Goal: Task Accomplishment & Management: Complete application form

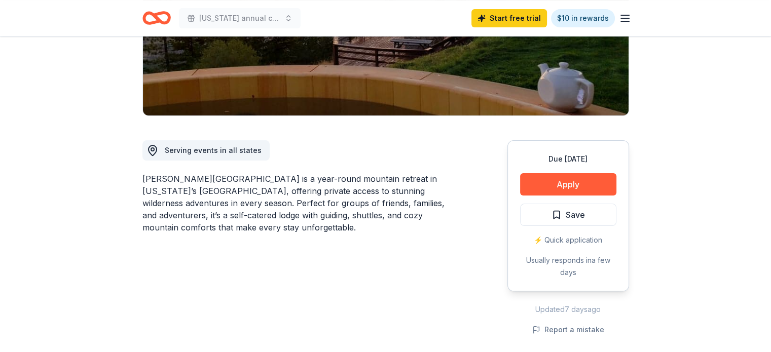
scroll to position [201, 0]
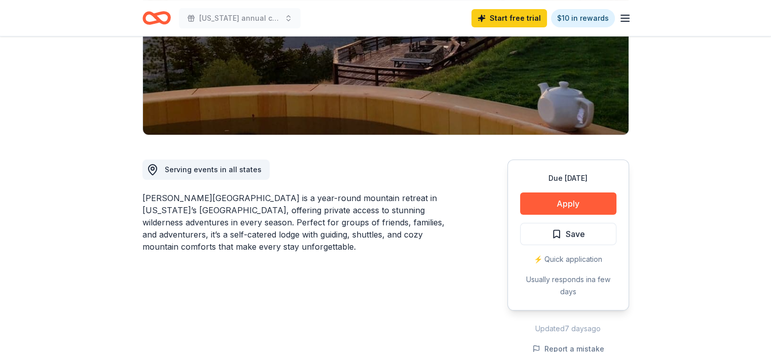
drag, startPoint x: 769, startPoint y: 99, endPoint x: 769, endPoint y: 90, distance: 9.1
click at [158, 23] on icon "Home" at bounding box center [156, 18] width 28 height 24
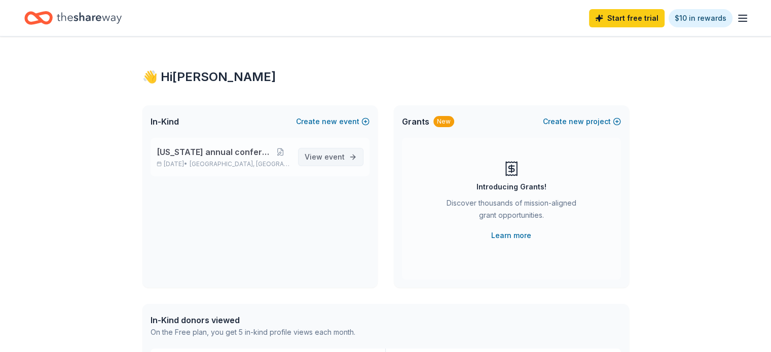
click at [334, 155] on span "event" at bounding box center [334, 157] width 20 height 9
click at [327, 157] on span "event" at bounding box center [334, 157] width 20 height 9
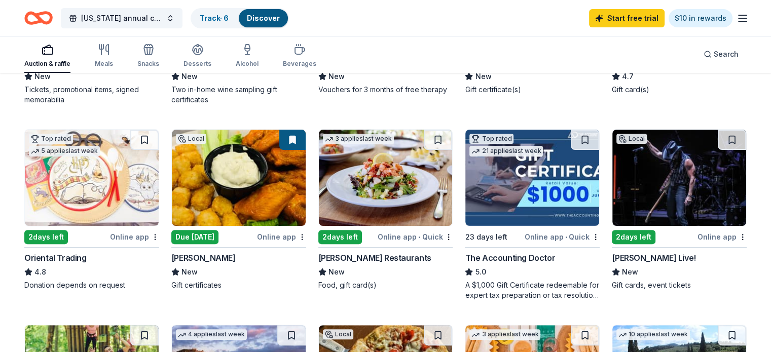
scroll to position [279, 0]
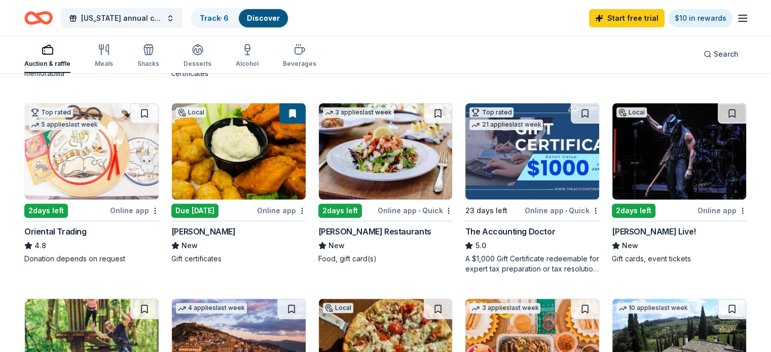
click at [240, 180] on img at bounding box center [239, 151] width 134 height 96
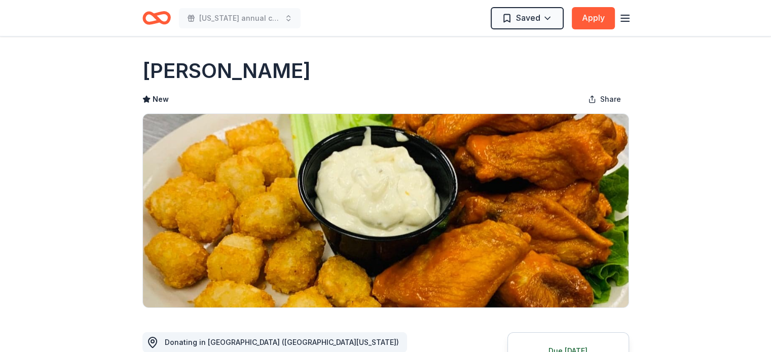
click at [166, 23] on icon "Home" at bounding box center [161, 18] width 16 height 10
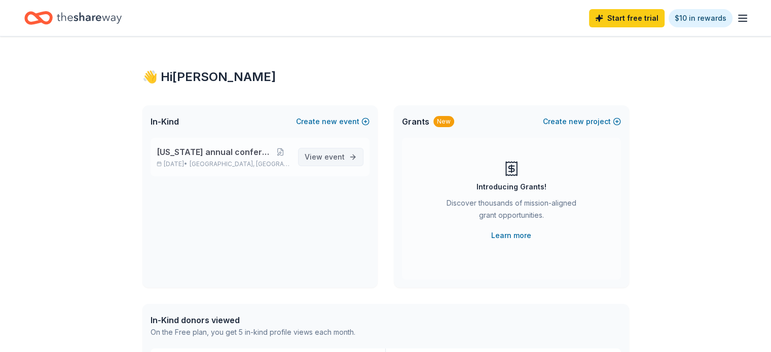
click at [325, 155] on span "event" at bounding box center [334, 157] width 20 height 9
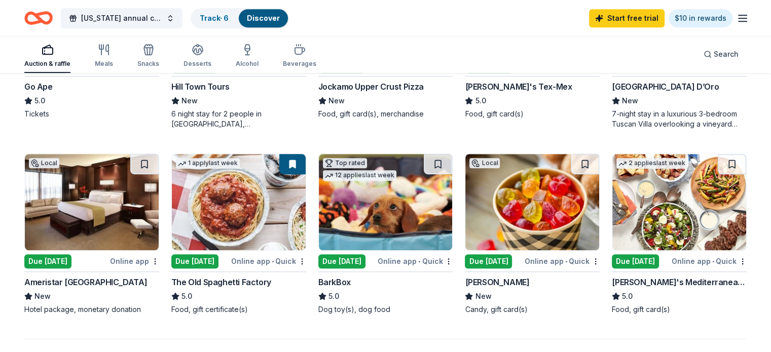
scroll to position [618, 0]
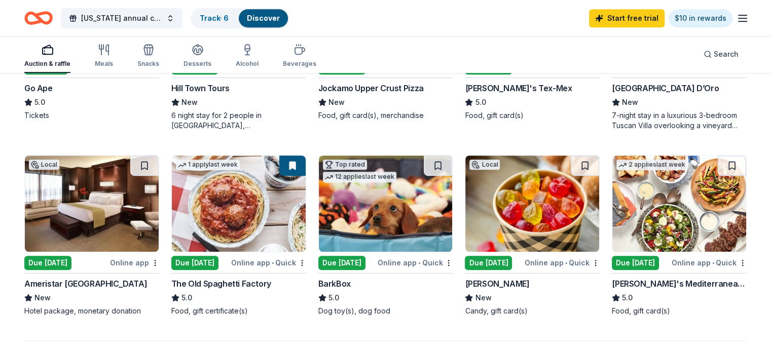
click at [483, 256] on div "Due today" at bounding box center [488, 263] width 47 height 14
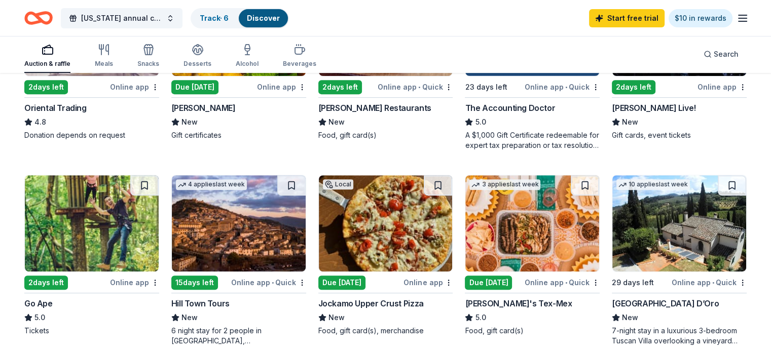
scroll to position [406, 0]
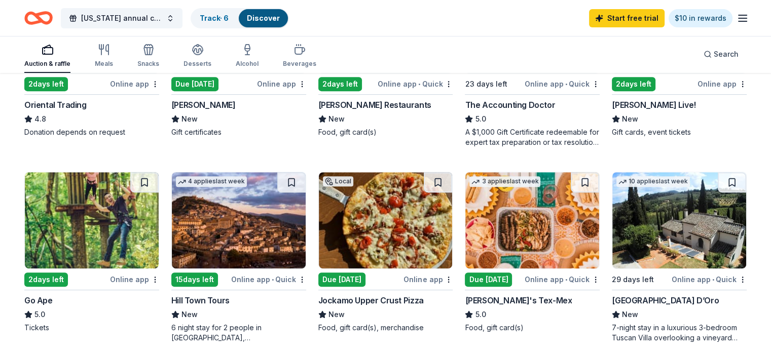
drag, startPoint x: 760, startPoint y: 118, endPoint x: 758, endPoint y: 99, distance: 19.4
click at [758, 99] on div "189 results in Indianapolis, IN Application deadlines 186 this month 3 in Novem…" at bounding box center [385, 313] width 771 height 1291
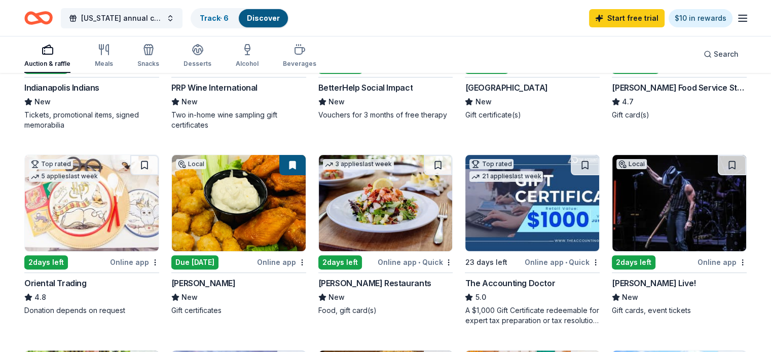
scroll to position [224, 0]
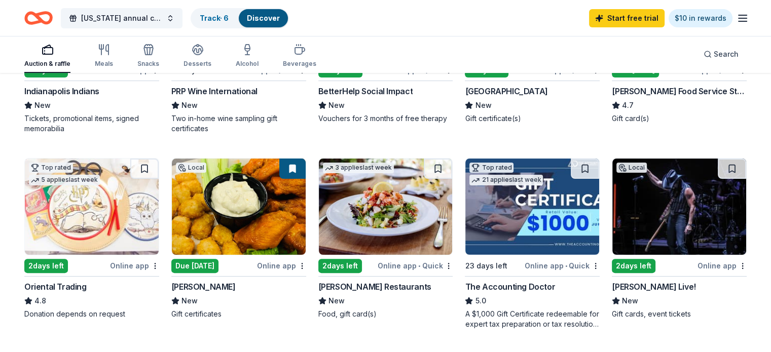
click at [644, 190] on img at bounding box center [679, 207] width 134 height 96
click at [657, 217] on img at bounding box center [679, 207] width 134 height 96
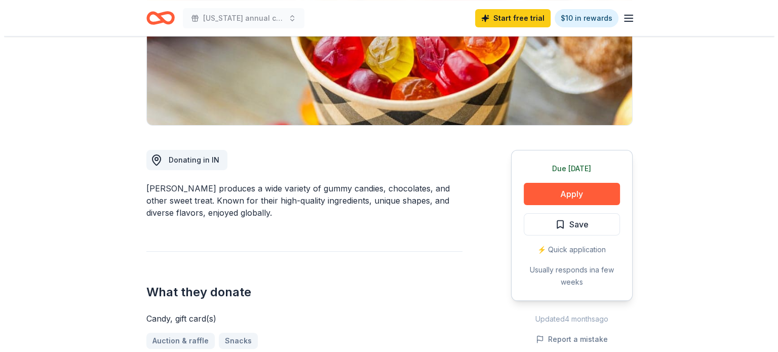
scroll to position [187, 0]
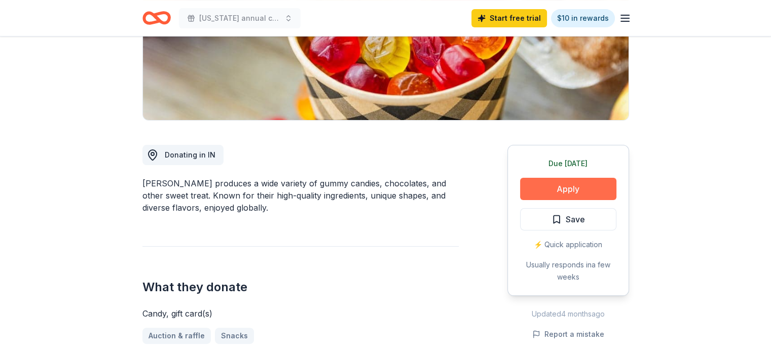
click at [564, 187] on button "Apply" at bounding box center [568, 189] width 96 height 22
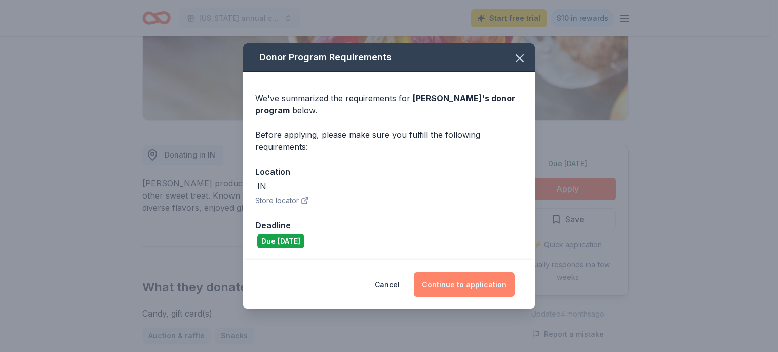
click at [461, 295] on button "Continue to application" at bounding box center [464, 285] width 101 height 24
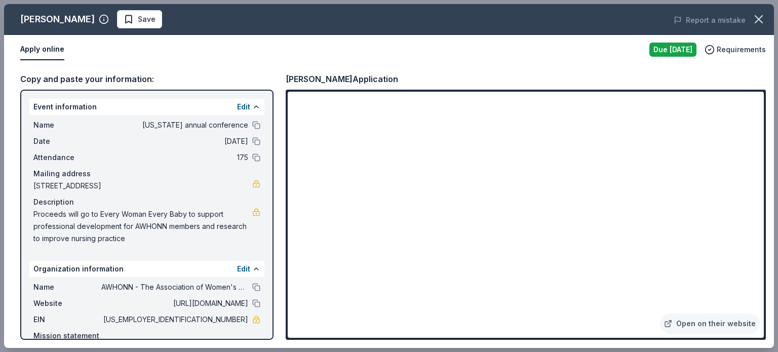
click at [78, 180] on span "1801 West 86th Street, Indianapolis, IN 46260" at bounding box center [142, 186] width 219 height 12
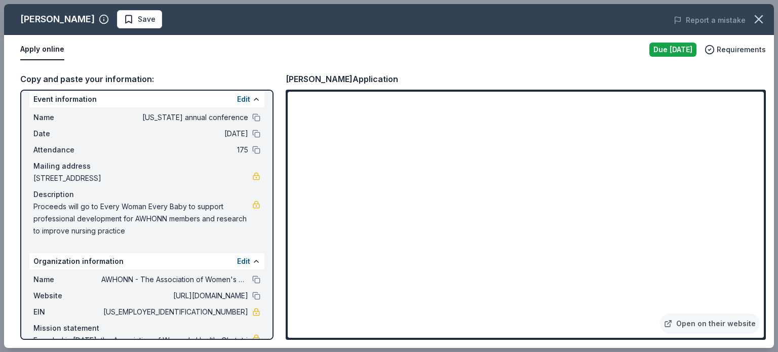
scroll to position [0, 0]
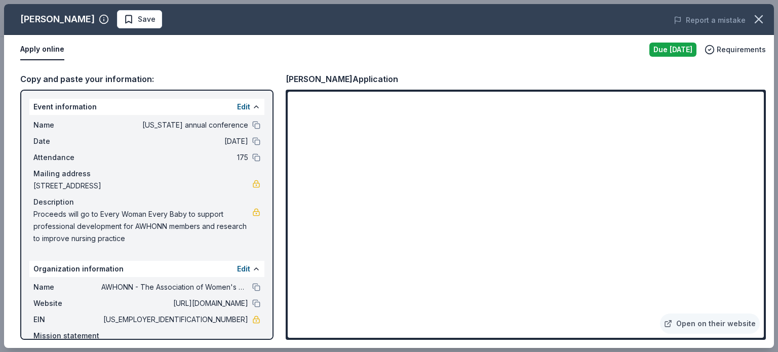
click at [243, 103] on div "Edit" at bounding box center [248, 107] width 23 height 12
click at [252, 108] on button at bounding box center [256, 107] width 8 height 8
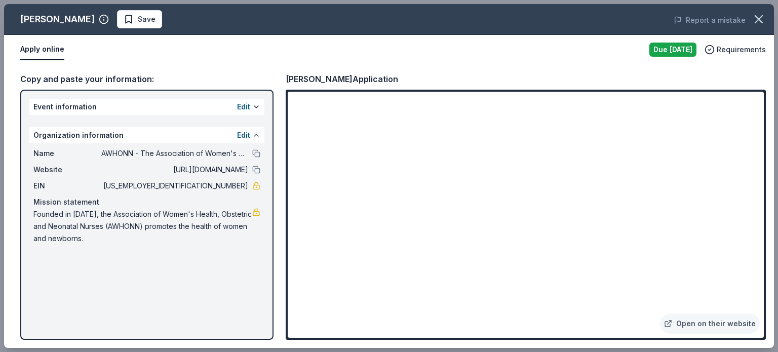
click at [254, 136] on button at bounding box center [256, 135] width 8 height 8
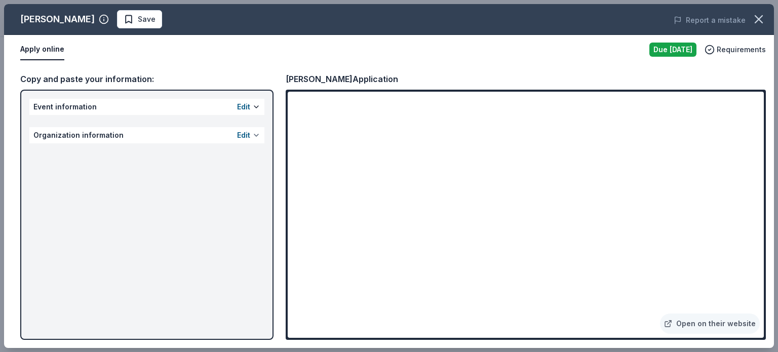
click at [255, 134] on button at bounding box center [256, 135] width 8 height 8
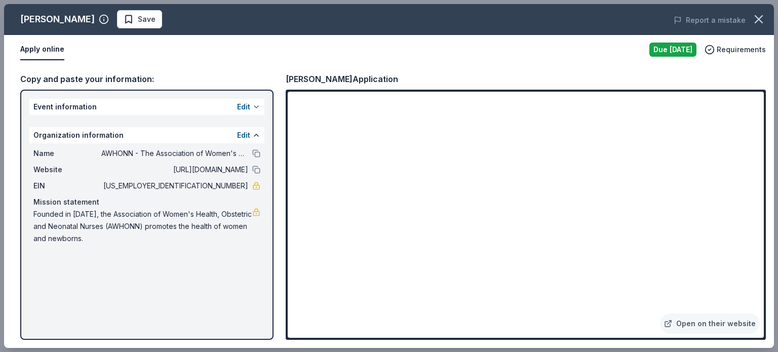
click at [256, 103] on button at bounding box center [256, 107] width 8 height 8
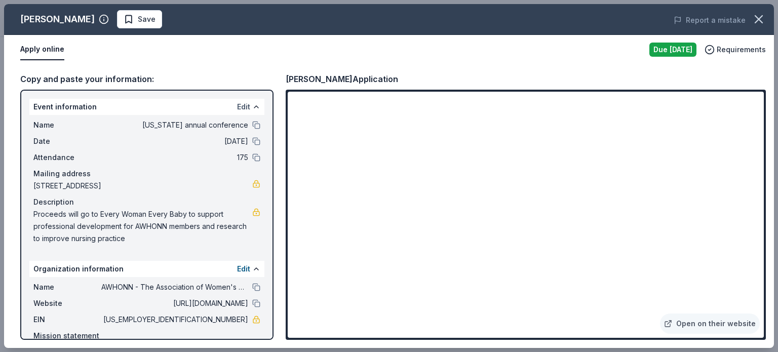
click at [239, 105] on button "Edit" at bounding box center [243, 107] width 13 height 12
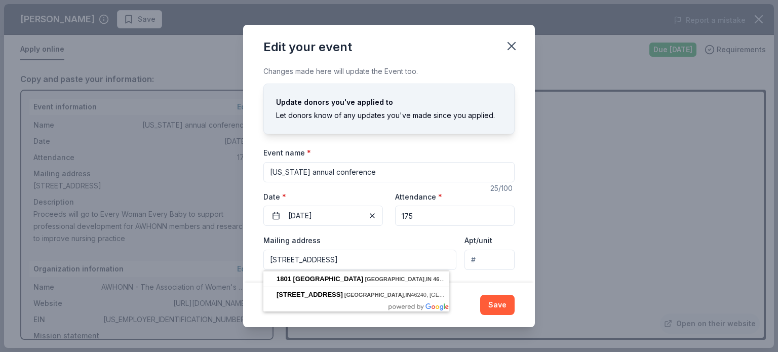
drag, startPoint x: 433, startPoint y: 255, endPoint x: 135, endPoint y: 244, distance: 297.6
click at [135, 244] on div "Edit your event Changes made here will update the Event too. Update donors you'…" at bounding box center [389, 176] width 778 height 352
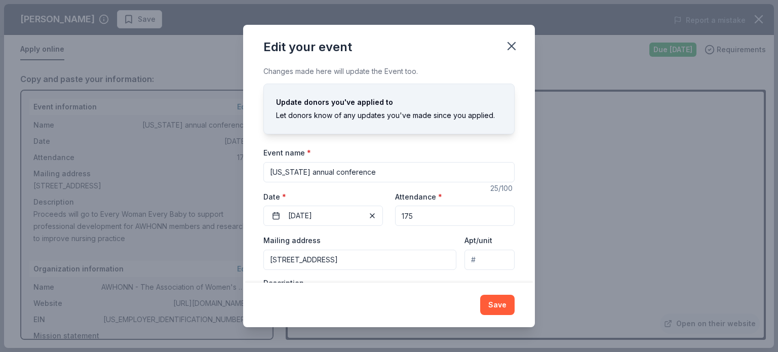
type input "370 Lake Ridge Lane, Greenwood, IN, 46142"
click at [501, 303] on button "Save" at bounding box center [497, 305] width 34 height 20
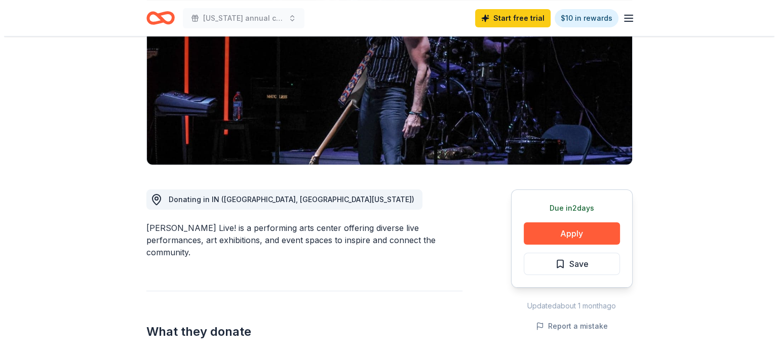
scroll to position [150, 0]
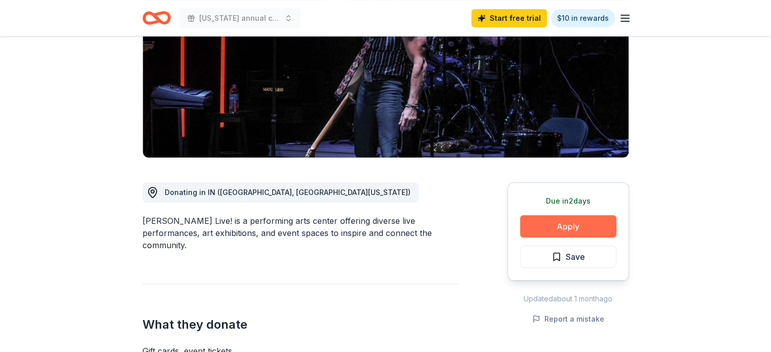
click at [572, 227] on button "Apply" at bounding box center [568, 226] width 96 height 22
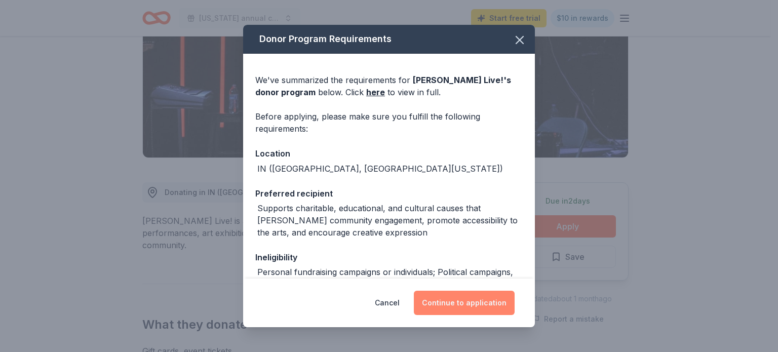
click at [474, 308] on button "Continue to application" at bounding box center [464, 303] width 101 height 24
